Goal: Information Seeking & Learning: Learn about a topic

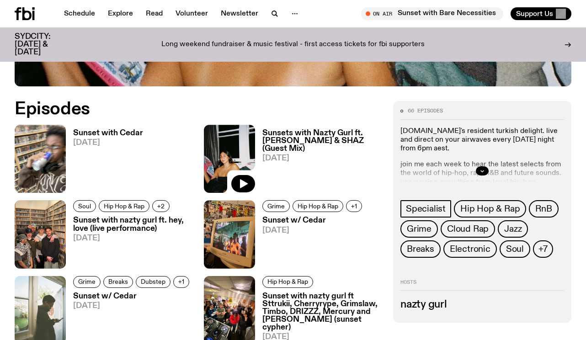
scroll to position [357, 0]
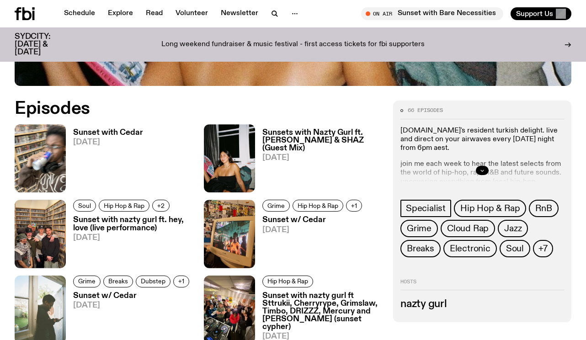
click at [485, 170] on icon "button" at bounding box center [482, 170] width 5 height 5
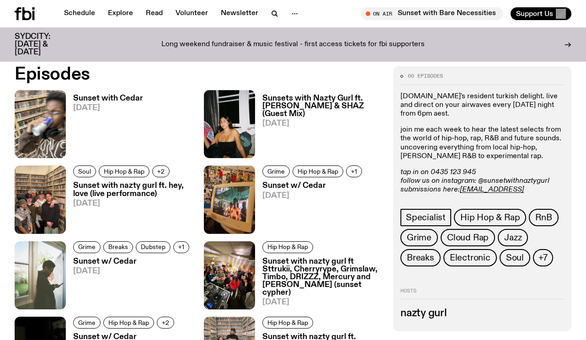
scroll to position [394, 0]
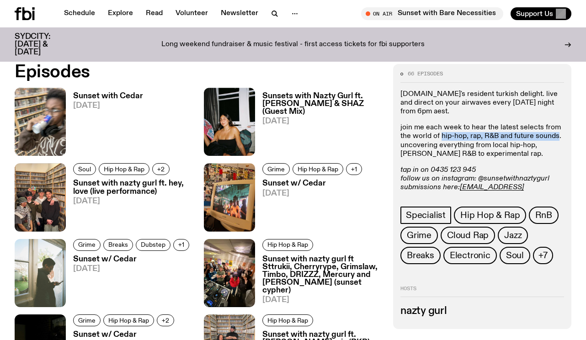
drag, startPoint x: 441, startPoint y: 136, endPoint x: 558, endPoint y: 137, distance: 116.2
click at [558, 137] on p "join me each week to hear the latest selects from the world of hip-hop, rap, R&…" at bounding box center [483, 141] width 164 height 35
copy p "hip-hop, rap, R&B and future sounds"
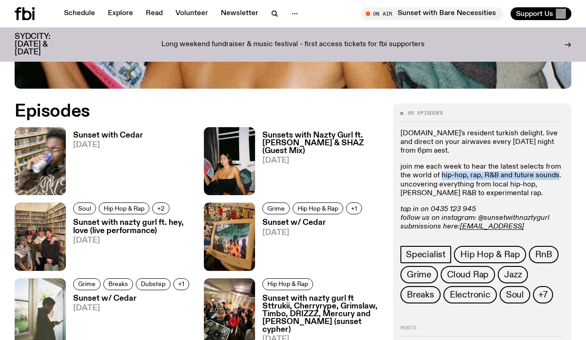
scroll to position [359, 0]
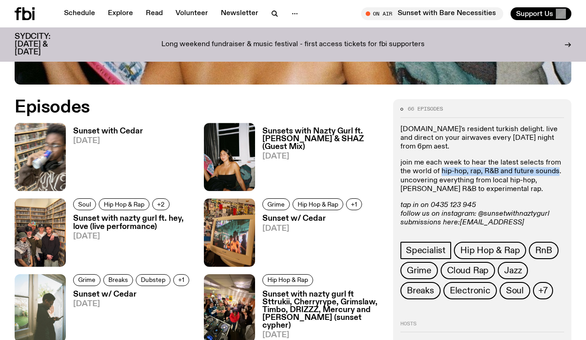
drag, startPoint x: 532, startPoint y: 222, endPoint x: 463, endPoint y: 220, distance: 69.1
click at [461, 220] on p "tap in on 0435 123 945 follow us on instagram: @sunsetwithnaztygurl submissions…" at bounding box center [483, 218] width 164 height 35
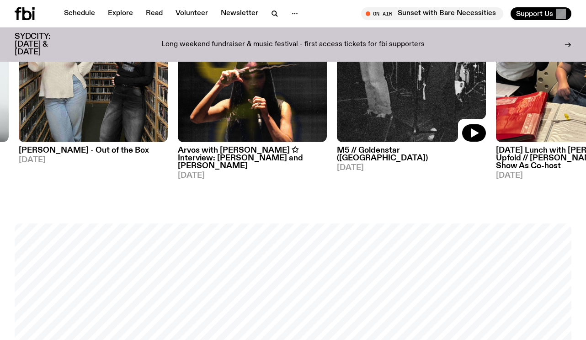
scroll to position [494, 0]
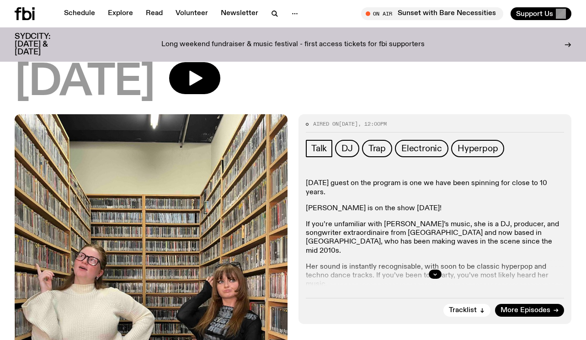
scroll to position [108, 0]
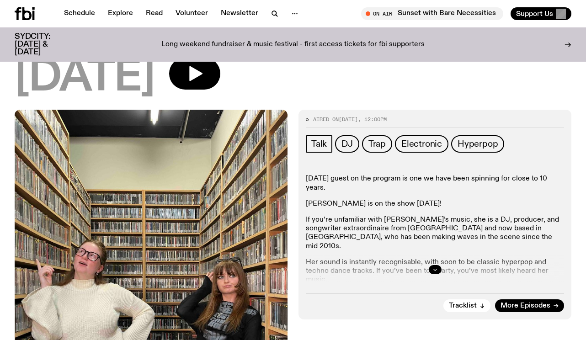
click at [438, 265] on button "button" at bounding box center [435, 269] width 13 height 9
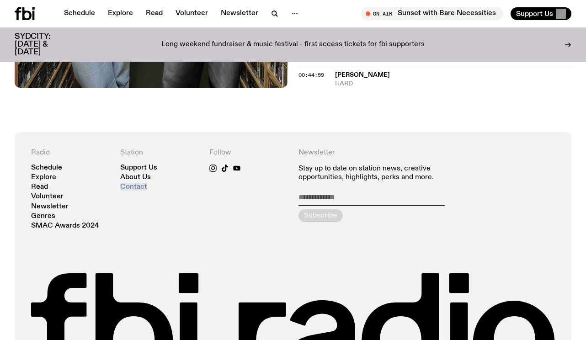
scroll to position [668, 0]
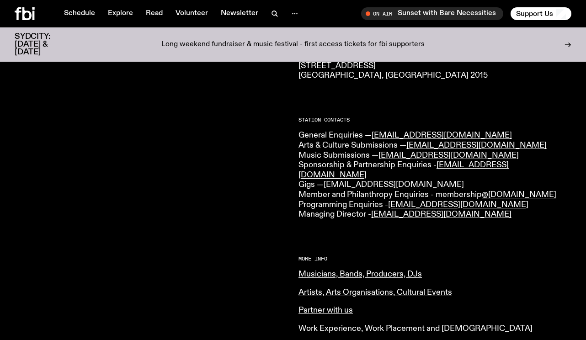
scroll to position [189, 0]
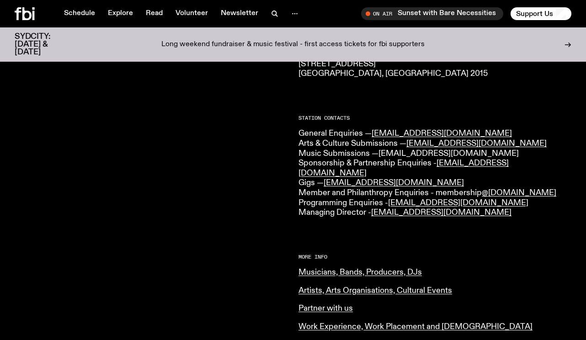
drag, startPoint x: 459, startPoint y: 151, endPoint x: 381, endPoint y: 150, distance: 78.7
click at [381, 150] on p "General Enquiries — info@fbiradio.com Arts & Culture Submissions — culture@fbir…" at bounding box center [435, 173] width 273 height 89
drag, startPoint x: 404, startPoint y: 169, endPoint x: 326, endPoint y: 169, distance: 77.8
click at [326, 169] on p "General Enquiries — info@fbiradio.com Arts & Culture Submissions — culture@fbir…" at bounding box center [435, 173] width 273 height 89
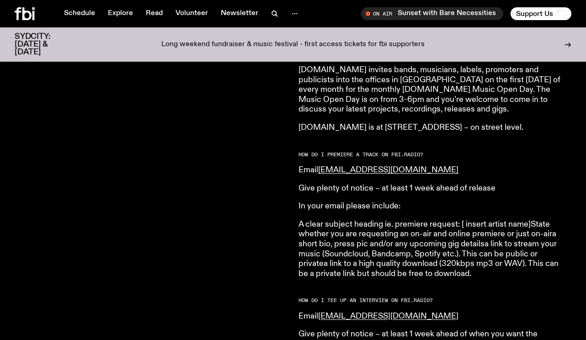
scroll to position [905, 0]
drag, startPoint x: 499, startPoint y: 170, endPoint x: 380, endPoint y: 167, distance: 119.0
click at [380, 183] on p "Give plenty of notice – at least 1 week ahead of release" at bounding box center [430, 188] width 263 height 10
copy p "at least 1 week ahead of release"
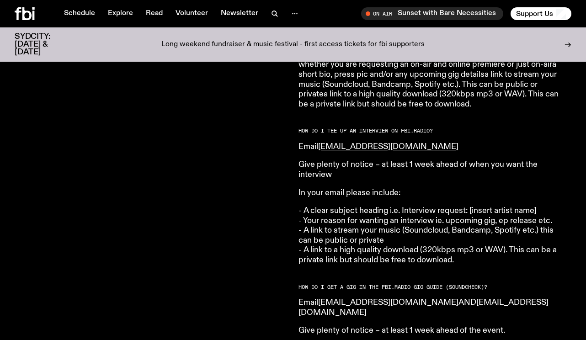
scroll to position [1079, 0]
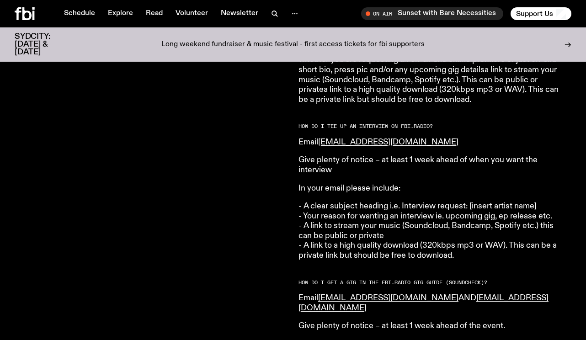
drag, startPoint x: 445, startPoint y: 114, endPoint x: 320, endPoint y: 113, distance: 124.9
click at [320, 138] on p "Email [EMAIL_ADDRESS][DOMAIN_NAME]" at bounding box center [430, 143] width 263 height 10
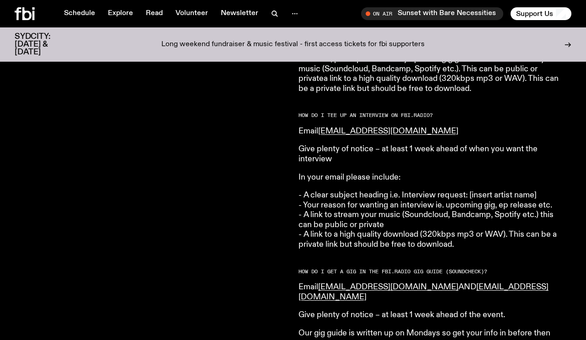
scroll to position [1092, 0]
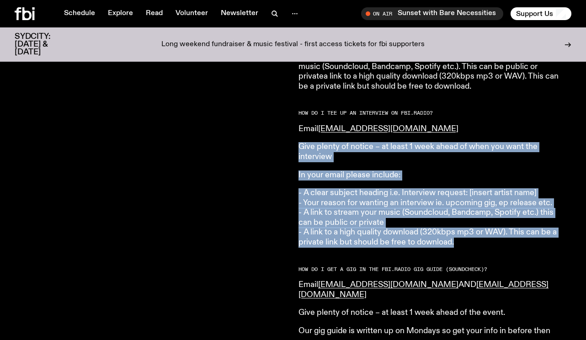
drag, startPoint x: 468, startPoint y: 214, endPoint x: 299, endPoint y: 120, distance: 193.5
click at [299, 120] on article "HOW DO I SUBMIT MUSIC TO [DOMAIN_NAME]? Please submit your music to [EMAIL_ADDR…" at bounding box center [430, 38] width 263 height 1507
copy article "Give plenty of notice – at least 1 week ahead of when you want the interview In…"
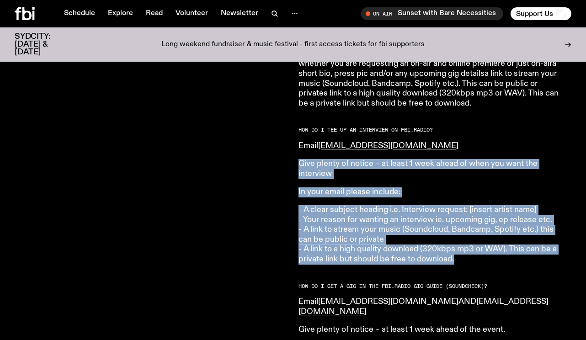
scroll to position [1073, 0]
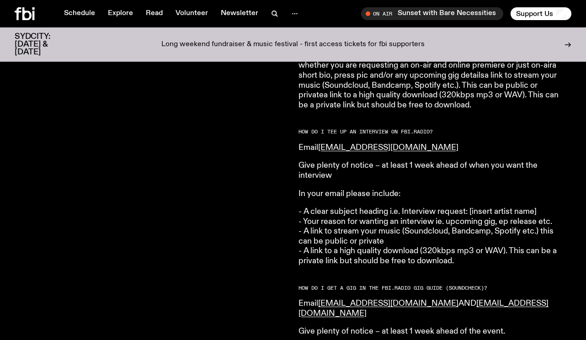
click at [442, 143] on p "Email [EMAIL_ADDRESS][DOMAIN_NAME]" at bounding box center [430, 148] width 263 height 10
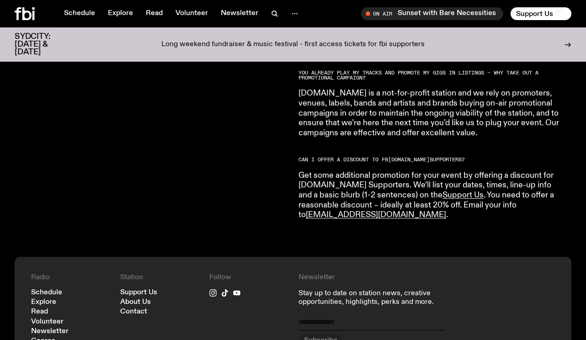
scroll to position [1664, 0]
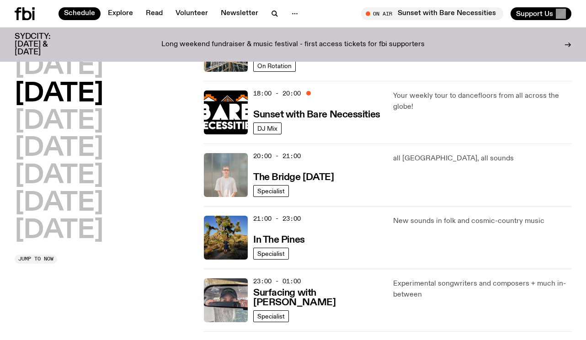
scroll to position [316, 0]
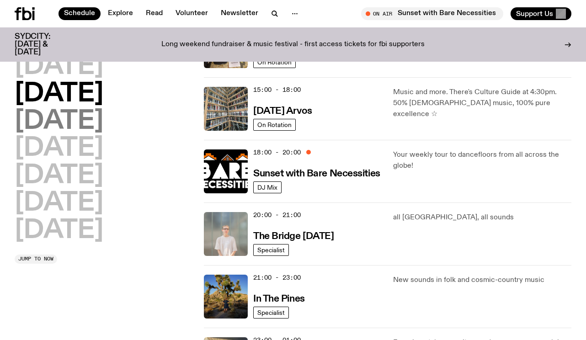
click at [103, 120] on h2 "[DATE]" at bounding box center [59, 122] width 89 height 26
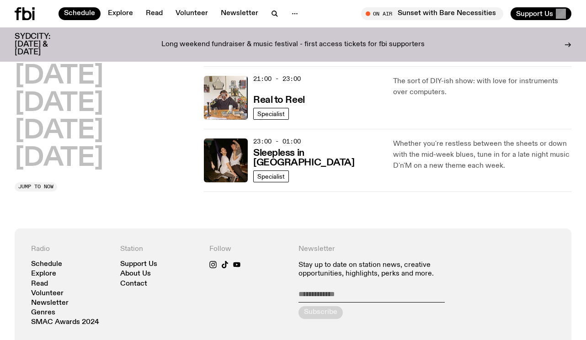
scroll to position [516, 0]
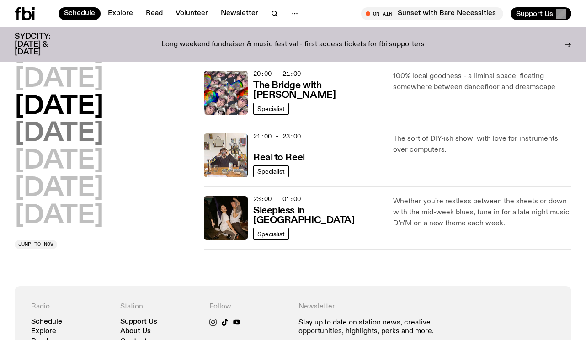
click at [103, 142] on h2 "[DATE]" at bounding box center [59, 135] width 89 height 26
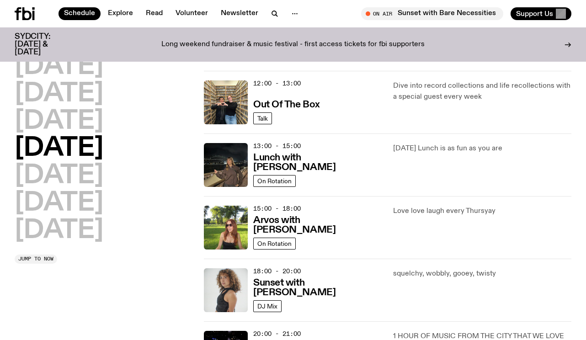
scroll to position [197, 0]
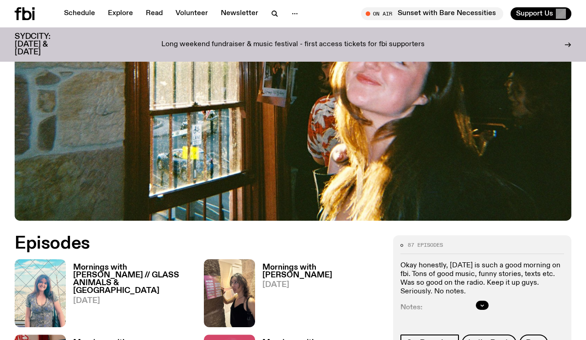
scroll to position [46, 0]
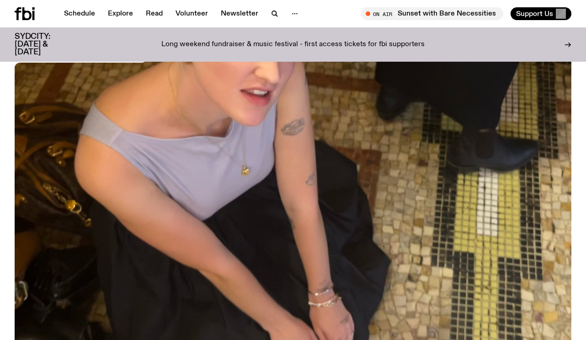
scroll to position [145, 0]
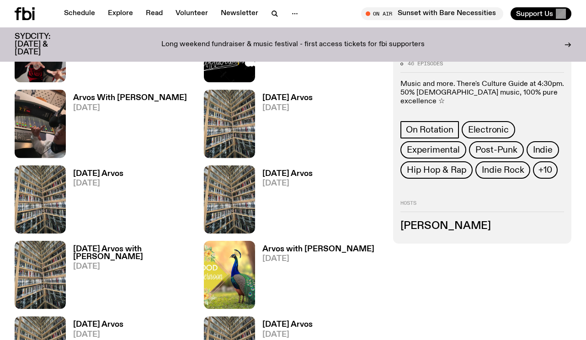
scroll to position [468, 0]
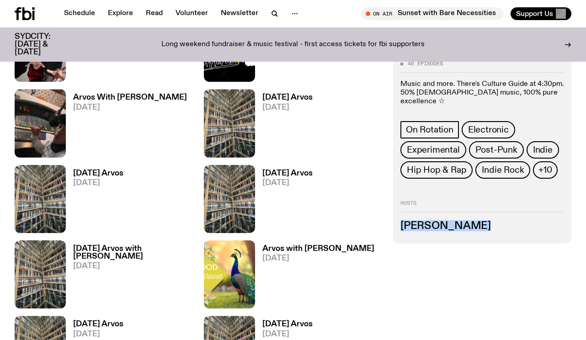
drag, startPoint x: 468, startPoint y: 216, endPoint x: 403, endPoint y: 217, distance: 65.4
click at [403, 221] on h3 "[PERSON_NAME]" at bounding box center [483, 226] width 164 height 10
copy h3 "[PERSON_NAME]"
